Goal: Task Accomplishment & Management: Use online tool/utility

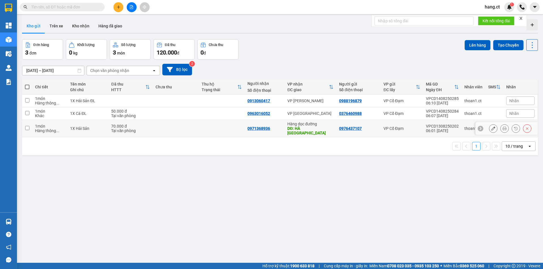
click at [27, 129] on input "checkbox" at bounding box center [27, 128] width 4 height 4
checkbox input "true"
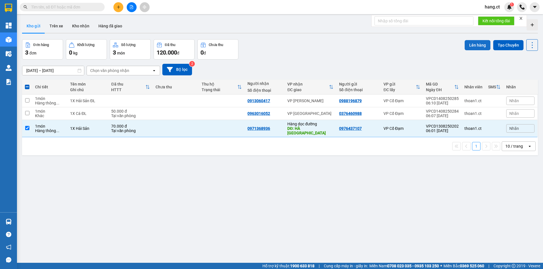
click at [473, 44] on button "Lên hàng" at bounding box center [477, 45] width 26 height 10
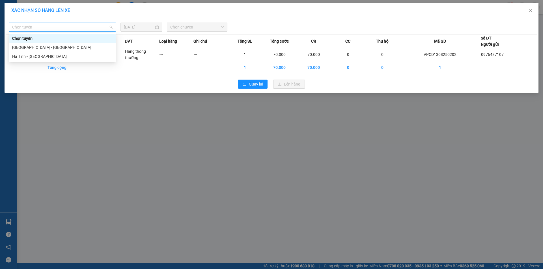
click at [34, 27] on span "Chọn tuyến" at bounding box center [62, 27] width 100 height 8
click at [33, 56] on div "Hà Tĩnh - [GEOGRAPHIC_DATA]" at bounding box center [62, 56] width 100 height 6
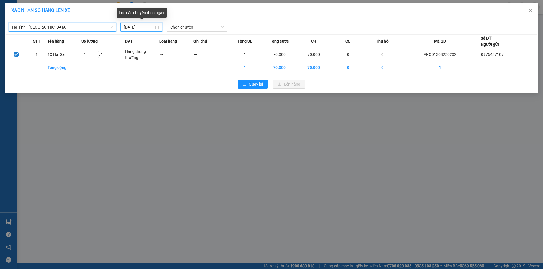
click at [136, 27] on input "[DATE]" at bounding box center [139, 27] width 30 height 6
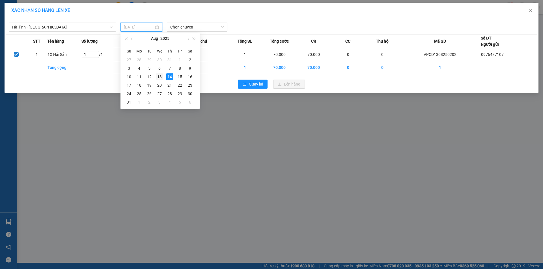
click at [161, 77] on div "13" at bounding box center [159, 76] width 7 height 7
type input "[DATE]"
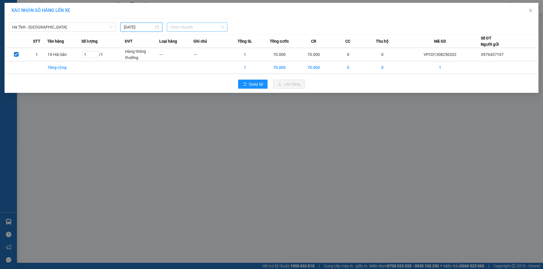
click at [203, 26] on span "Chọn chuyến" at bounding box center [197, 27] width 54 height 8
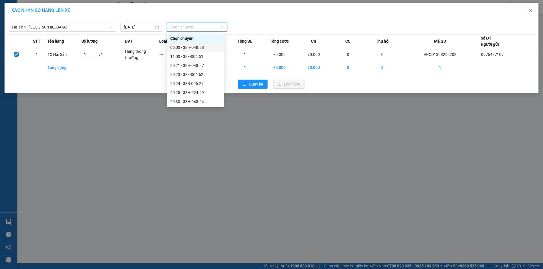
click at [200, 48] on div "06:00 - 38H-048.28" at bounding box center [195, 47] width 50 height 6
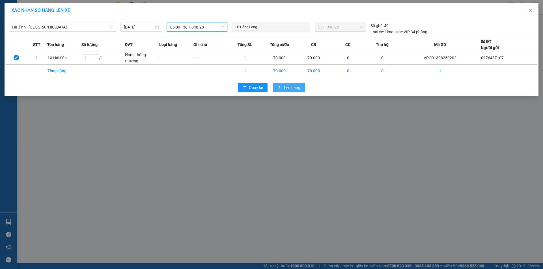
click at [286, 86] on span "Lên hàng" at bounding box center [292, 88] width 16 height 6
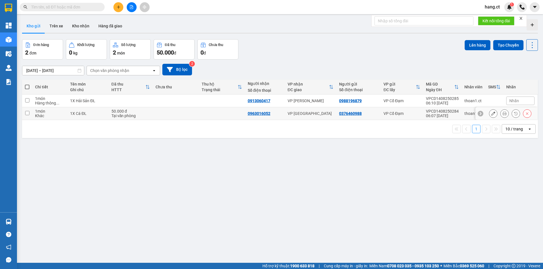
click at [28, 113] on input "checkbox" at bounding box center [27, 113] width 4 height 4
checkbox input "true"
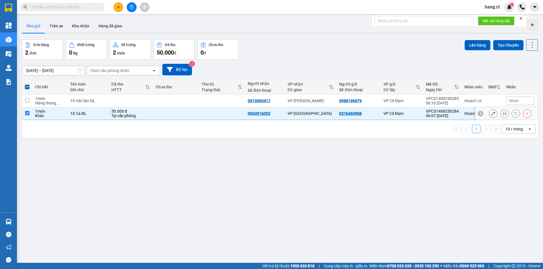
click at [502, 114] on icon at bounding box center [504, 114] width 4 height 4
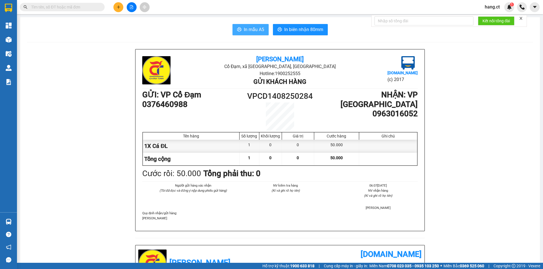
click at [257, 28] on span "In mẫu A5" at bounding box center [254, 29] width 20 height 7
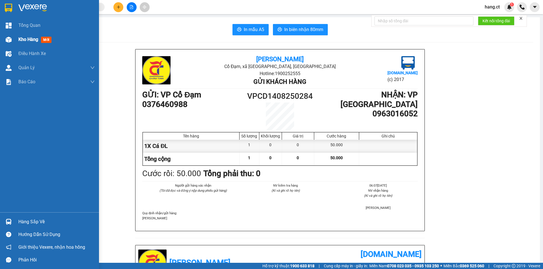
click at [51, 38] on span "mới" at bounding box center [46, 40] width 10 height 6
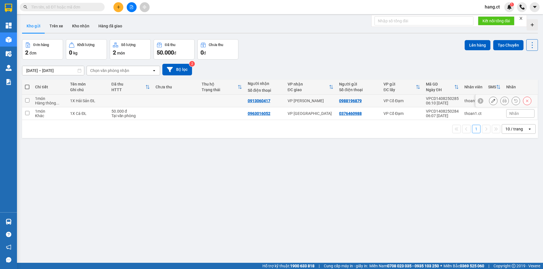
click at [28, 102] on input "checkbox" at bounding box center [27, 100] width 4 height 4
checkbox input "true"
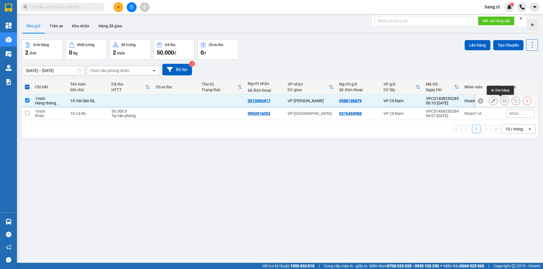
click at [502, 100] on icon at bounding box center [504, 101] width 4 height 4
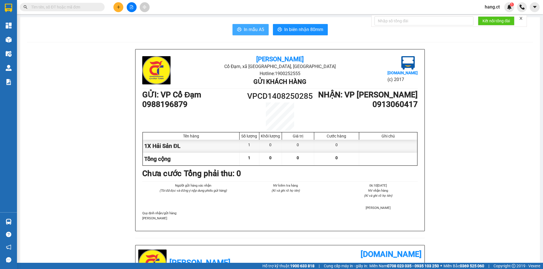
click at [253, 26] on button "In mẫu A5" at bounding box center [250, 29] width 36 height 11
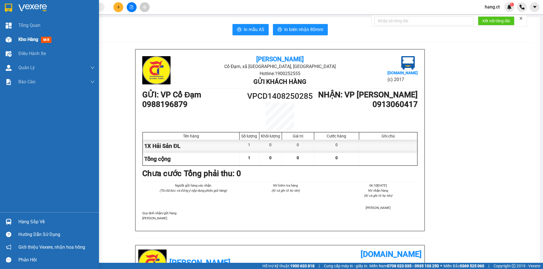
click at [43, 40] on span "mới" at bounding box center [46, 40] width 10 height 6
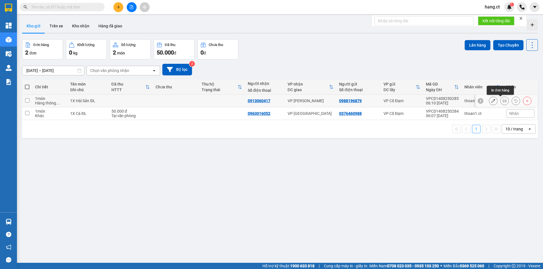
click at [502, 101] on icon at bounding box center [504, 101] width 4 height 4
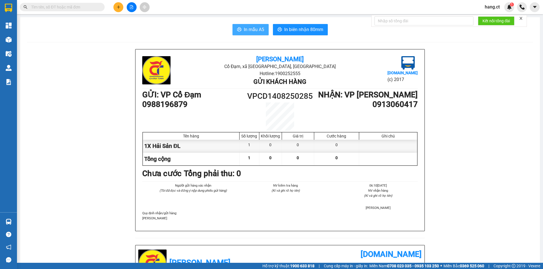
click at [249, 27] on span "In mẫu A5" at bounding box center [254, 29] width 20 height 7
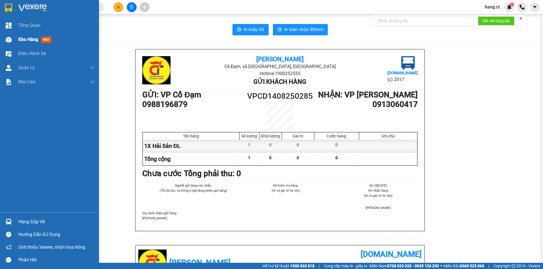
click at [44, 39] on span "mới" at bounding box center [46, 40] width 10 height 6
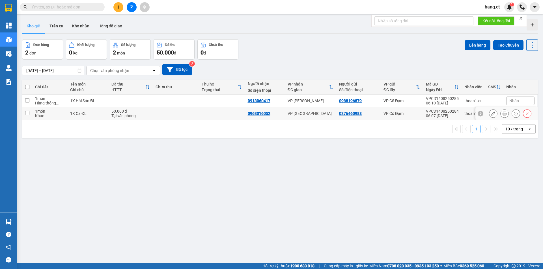
click at [29, 114] on input "checkbox" at bounding box center [27, 113] width 4 height 4
checkbox input "true"
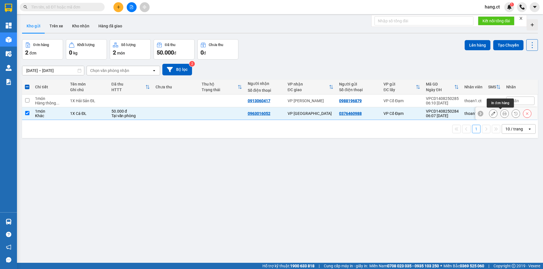
click at [502, 115] on icon at bounding box center [504, 114] width 4 height 4
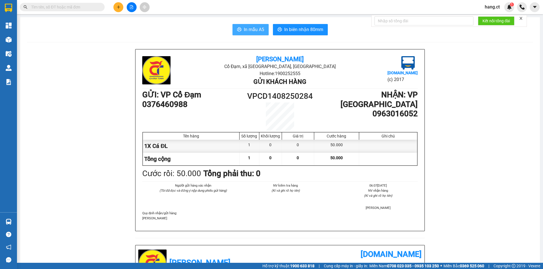
click at [244, 29] on span "In mẫu A5" at bounding box center [254, 29] width 20 height 7
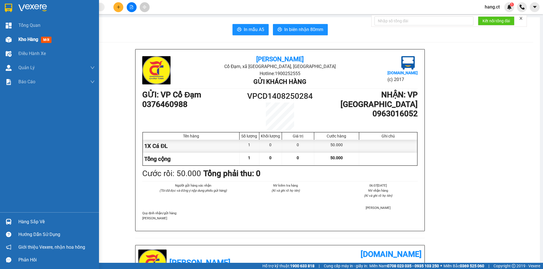
click at [45, 40] on span "mới" at bounding box center [46, 40] width 10 height 6
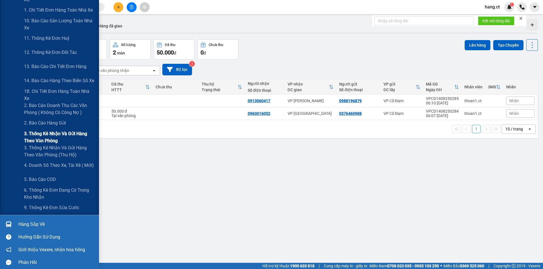
scroll to position [103, 0]
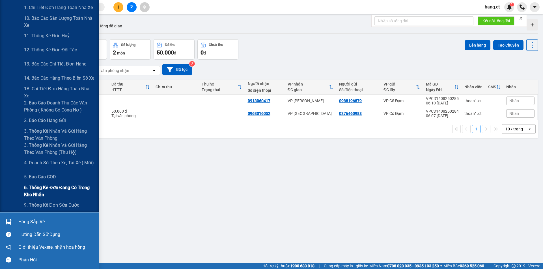
click at [42, 189] on span "6. Thống kê đơn đang có trong kho nhận" at bounding box center [59, 191] width 71 height 14
